Goal: Task Accomplishment & Management: Use online tool/utility

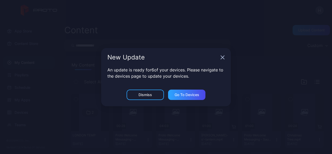
click at [222, 57] on icon "button" at bounding box center [223, 57] width 4 height 4
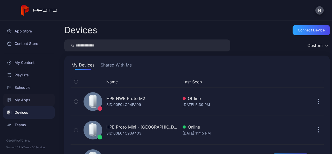
click at [22, 101] on div "My Apps" at bounding box center [29, 100] width 52 height 12
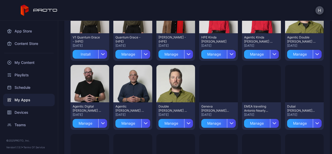
scroll to position [52, 0]
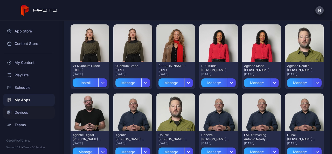
click at [22, 113] on div "Devices" at bounding box center [29, 112] width 52 height 12
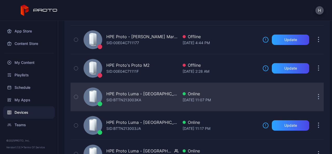
scroll to position [156, 0]
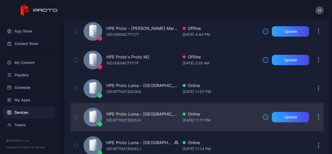
click at [130, 113] on div "HPE Proto Luma - [GEOGRAPHIC_DATA]" at bounding box center [142, 114] width 72 height 6
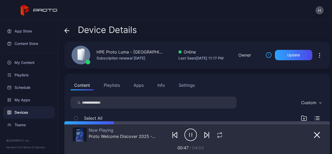
click at [137, 84] on button "Apps" at bounding box center [138, 85] width 17 height 10
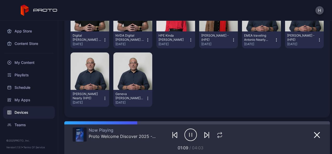
scroll to position [31, 0]
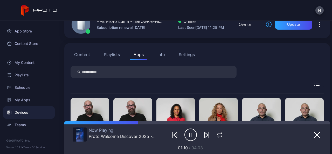
click at [116, 56] on button "Playlists" at bounding box center [111, 54] width 23 height 10
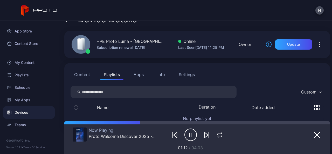
scroll to position [0, 0]
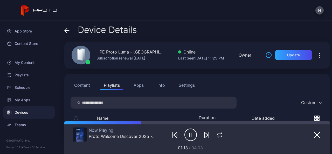
click at [81, 84] on button "Content" at bounding box center [82, 85] width 23 height 10
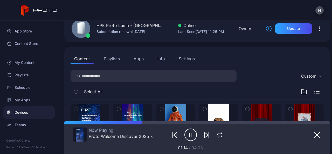
scroll to position [78, 0]
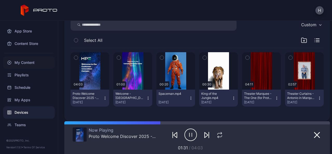
click at [23, 60] on div "My Content" at bounding box center [29, 62] width 52 height 12
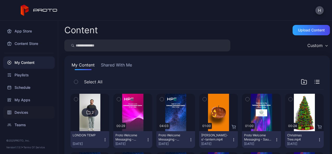
click at [23, 109] on div "Devices" at bounding box center [29, 112] width 52 height 12
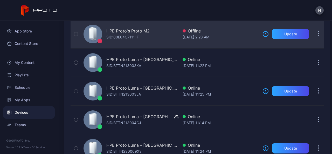
scroll to position [208, 0]
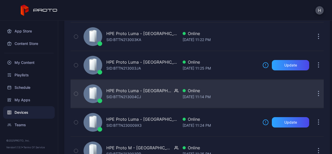
click at [148, 89] on div "HPE Proto Luma - [GEOGRAPHIC_DATA]" at bounding box center [139, 90] width 66 height 6
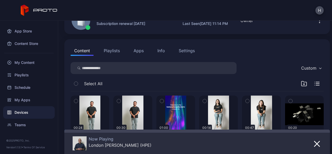
scroll to position [26, 0]
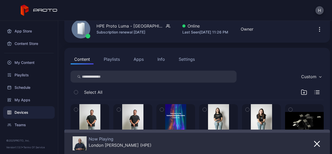
click at [114, 58] on button "Playlists" at bounding box center [111, 59] width 23 height 10
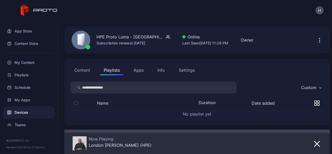
scroll to position [15, 0]
click at [140, 69] on button "Apps" at bounding box center [138, 70] width 17 height 10
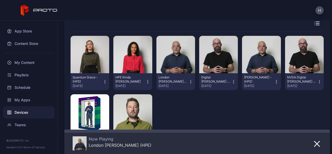
scroll to position [41, 0]
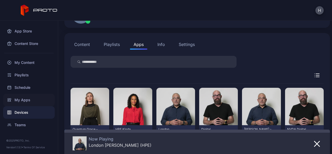
click at [27, 99] on div "My Apps" at bounding box center [29, 100] width 52 height 12
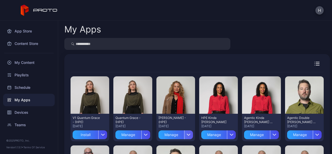
click at [187, 134] on icon "button" at bounding box center [189, 135] width 4 height 2
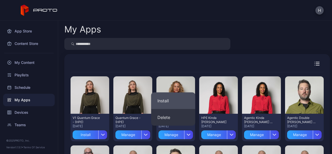
click at [166, 101] on button "Install" at bounding box center [173, 100] width 44 height 17
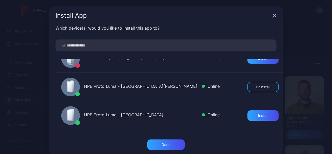
scroll to position [104, 0]
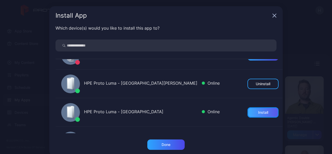
click at [258, 112] on div "Install" at bounding box center [263, 112] width 10 height 4
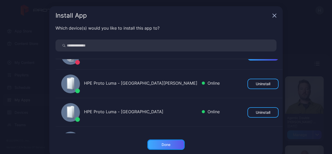
click at [165, 147] on div "Done" at bounding box center [165, 144] width 37 height 10
